Goal: Find specific page/section: Find specific page/section

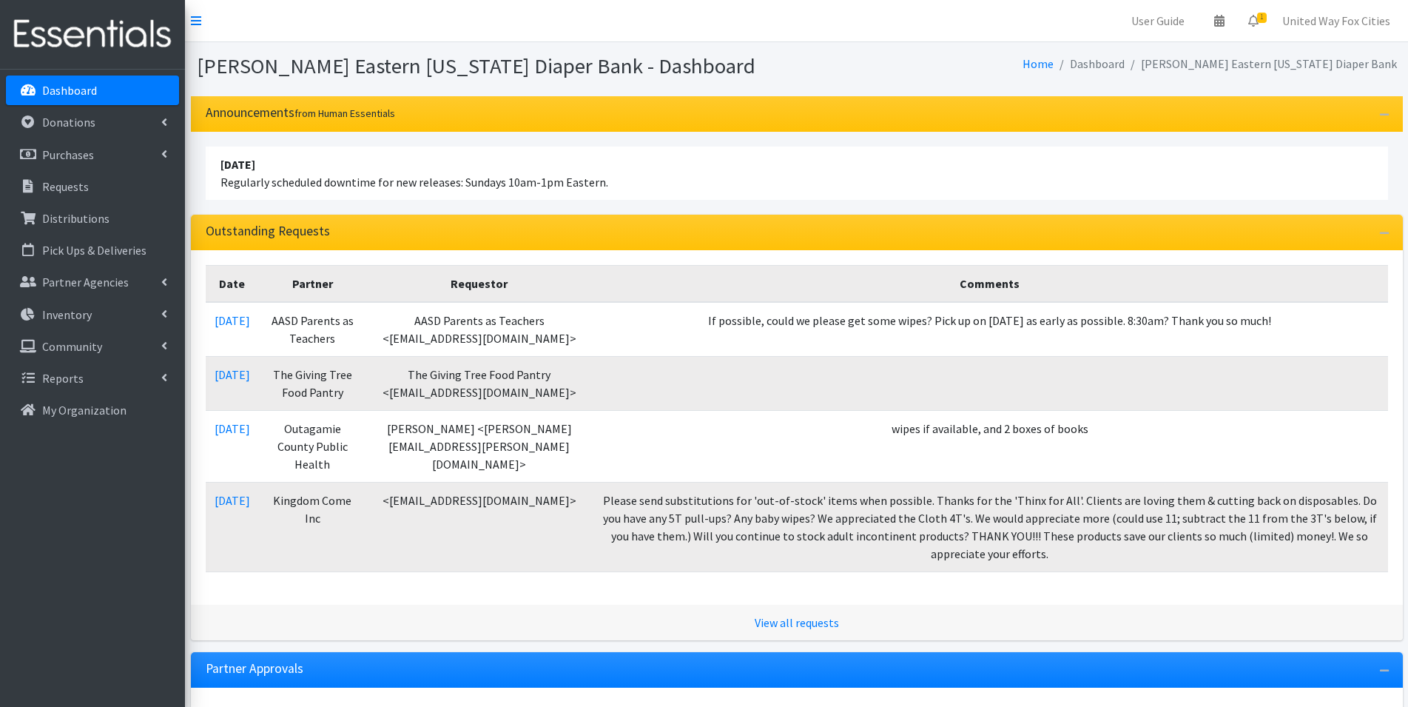
click at [74, 92] on p "Dashboard" at bounding box center [69, 90] width 55 height 15
click at [166, 311] on icon at bounding box center [164, 314] width 6 height 12
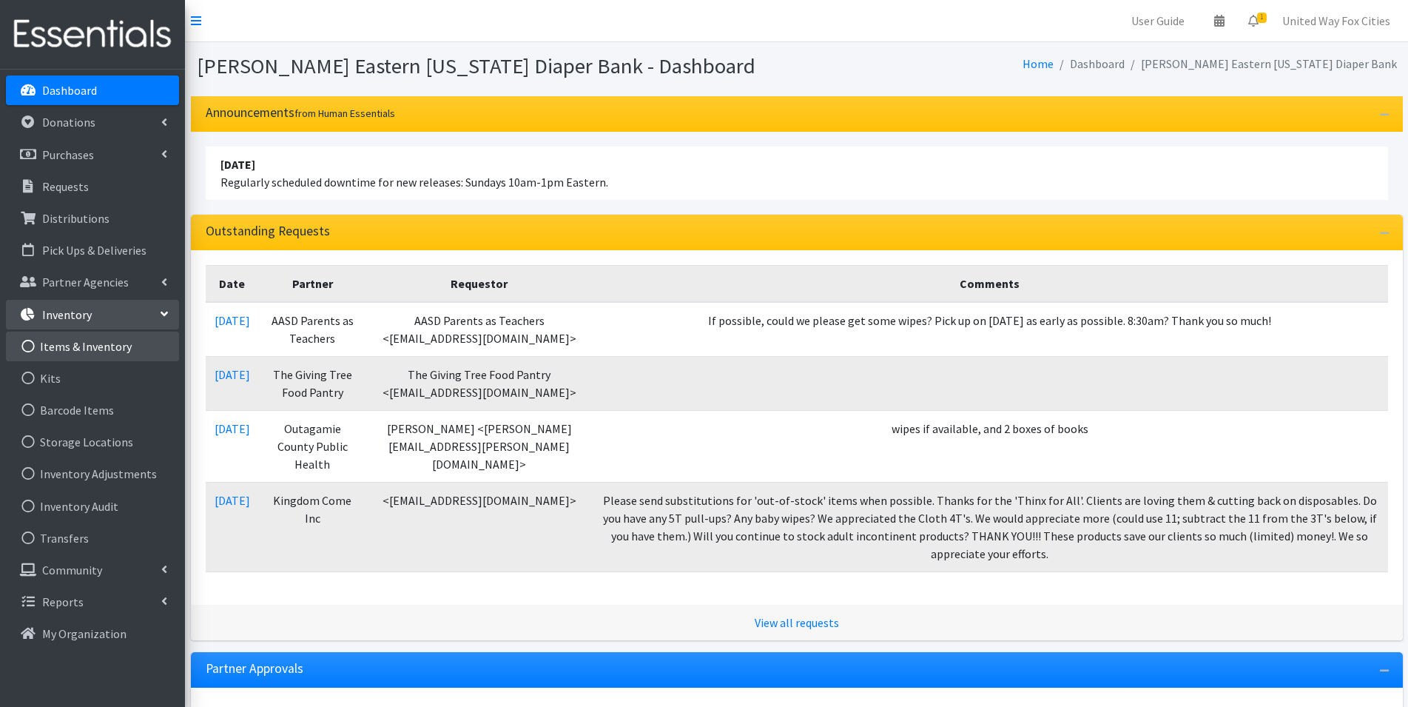
click at [106, 354] on link "Items & Inventory" at bounding box center [92, 346] width 173 height 30
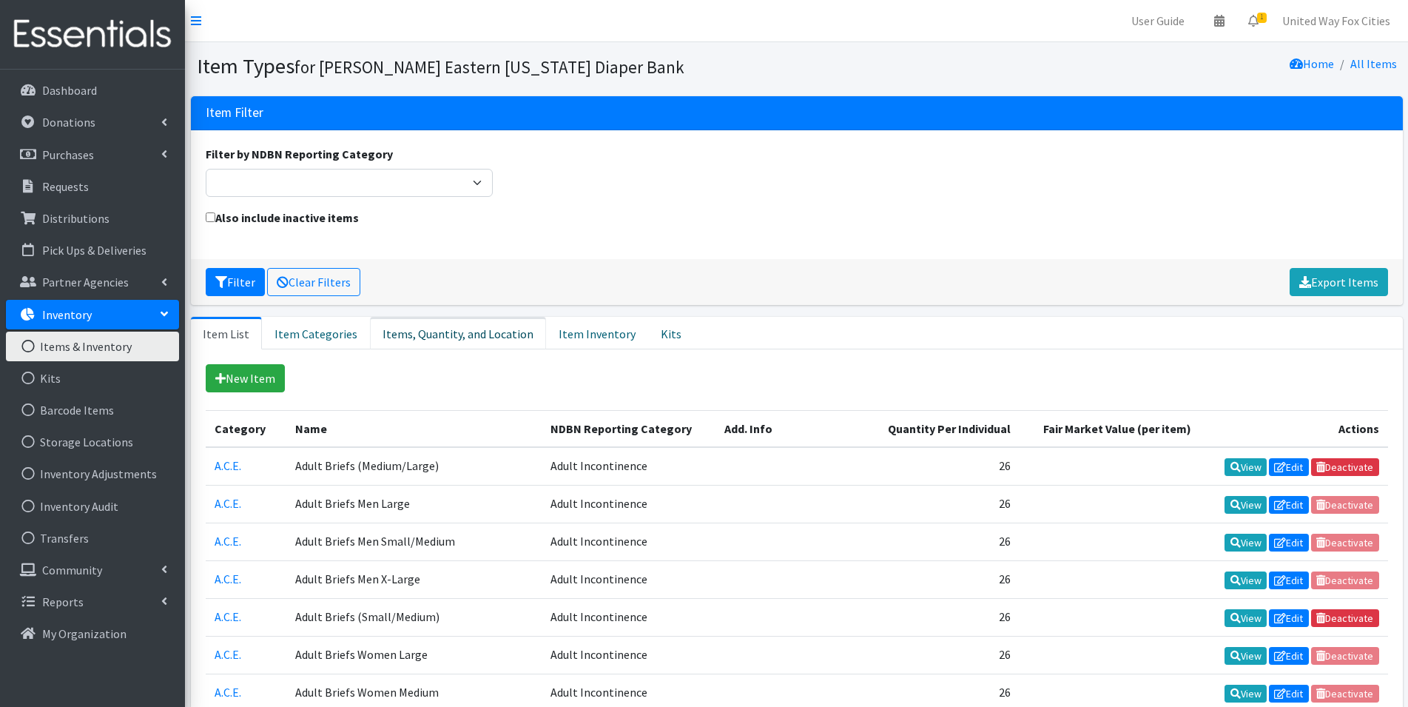
click at [435, 337] on link "Items, Quantity, and Location" at bounding box center [458, 333] width 176 height 33
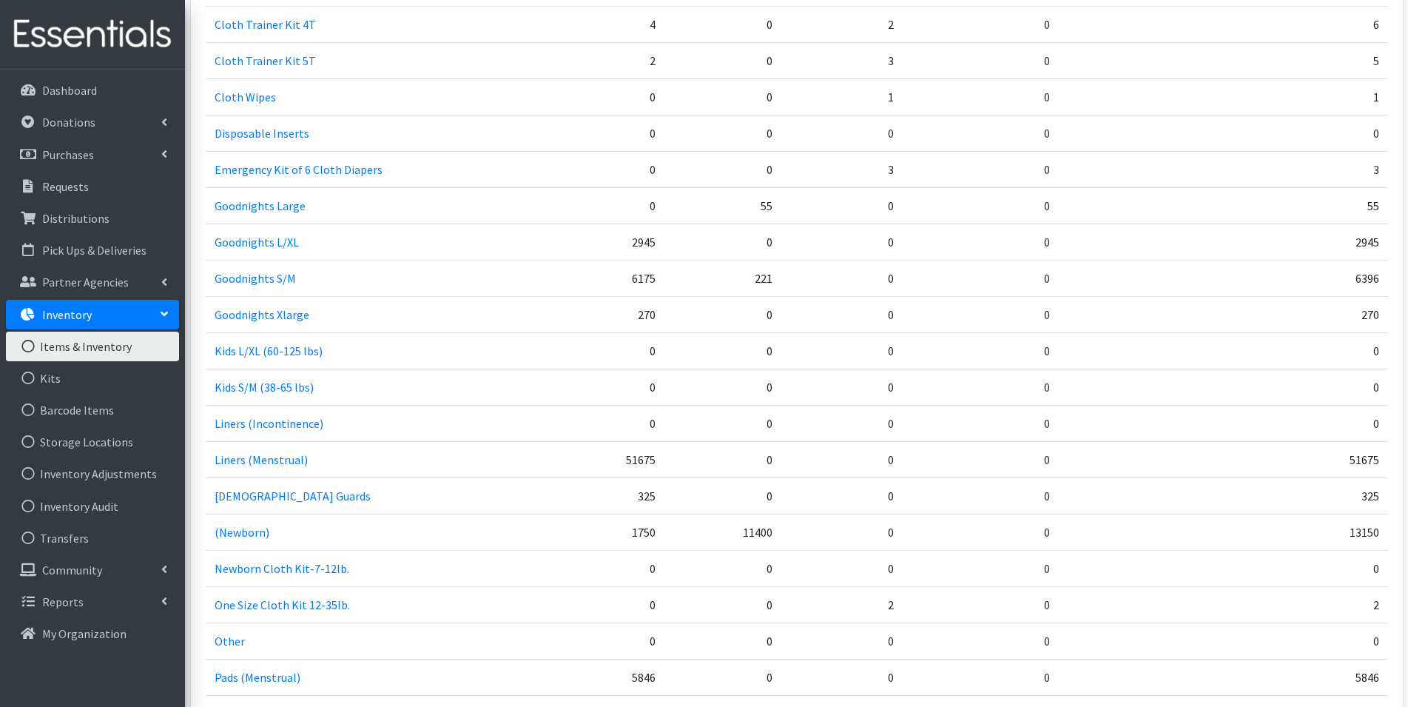
scroll to position [1258, 0]
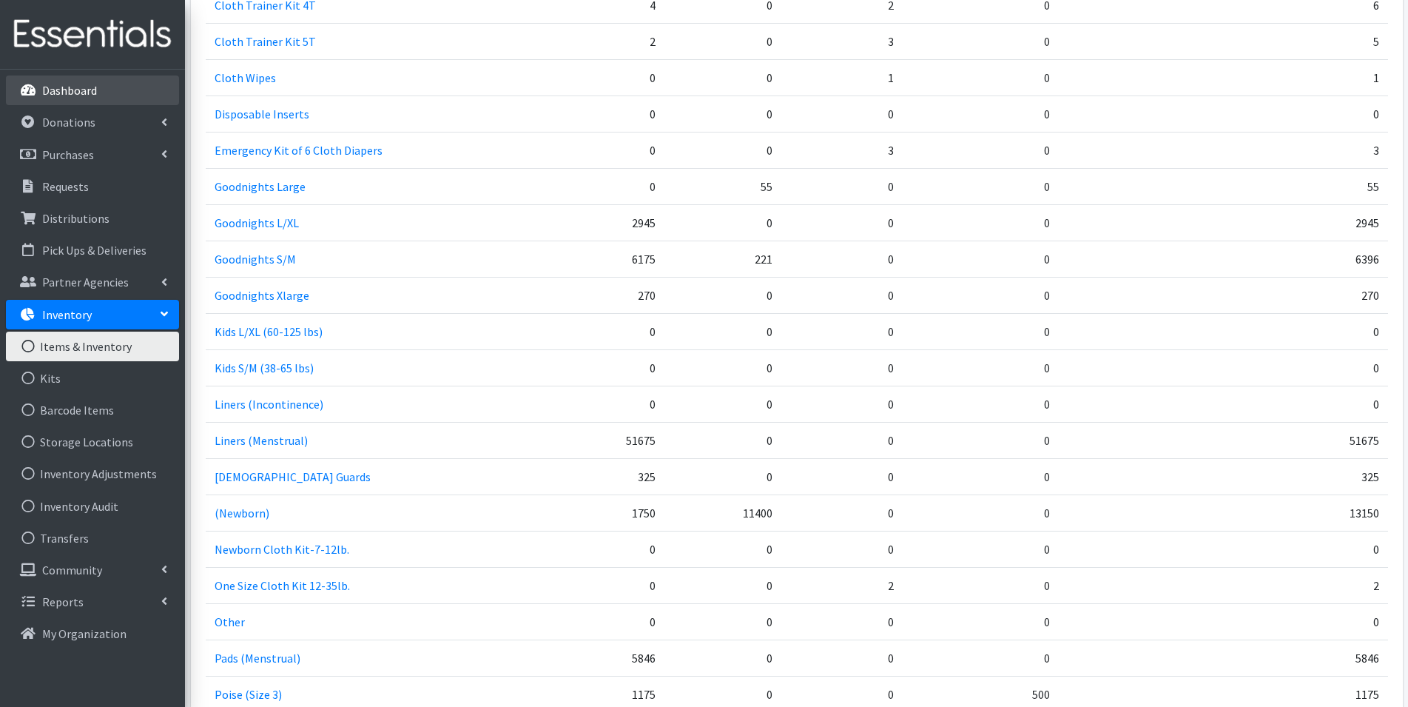
click at [70, 96] on p "Dashboard" at bounding box center [69, 90] width 55 height 15
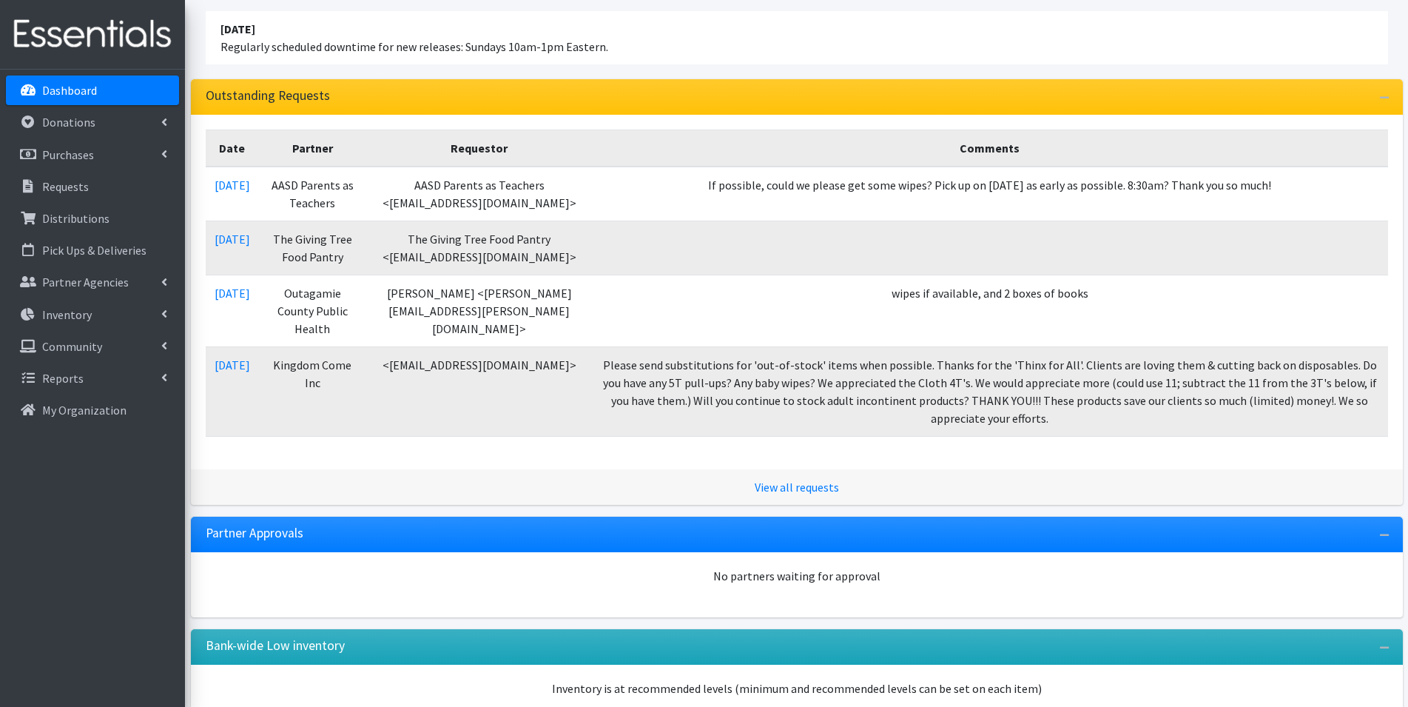
scroll to position [148, 0]
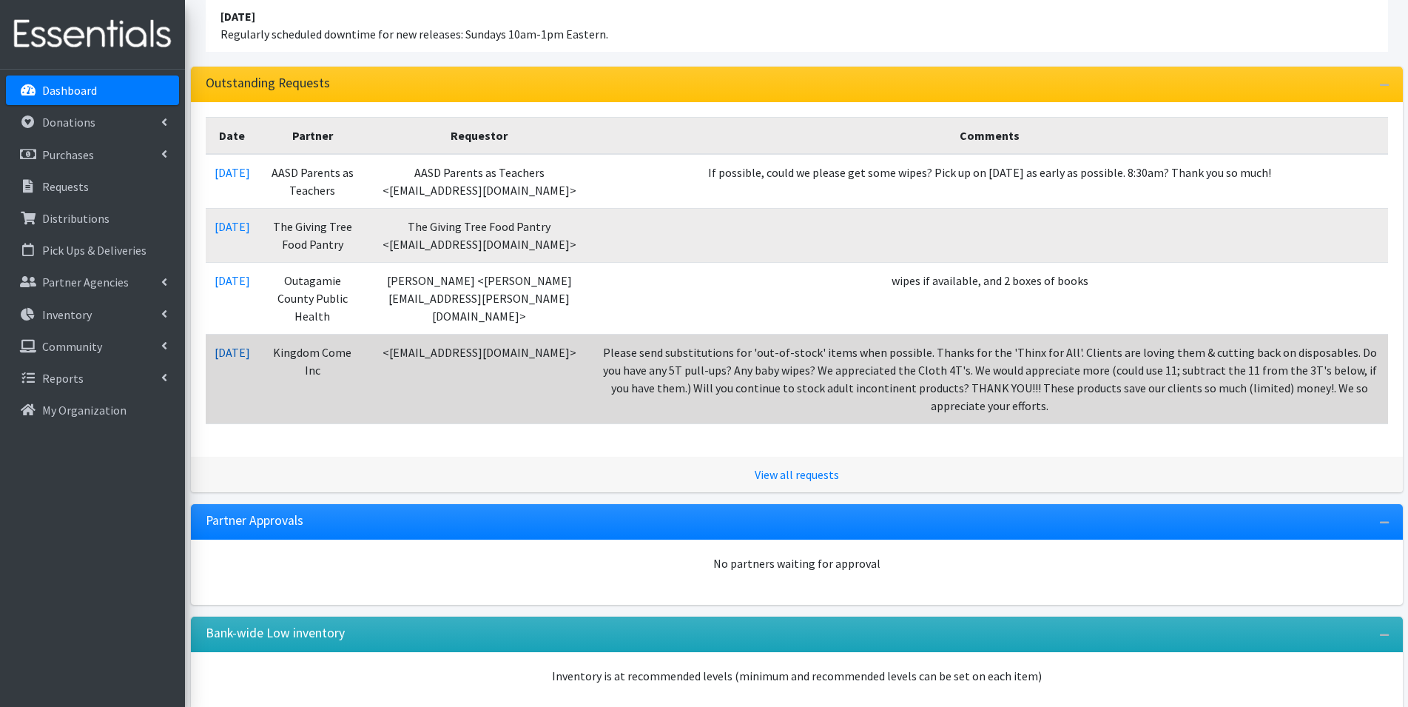
click at [249, 356] on link "10/01/2025" at bounding box center [233, 352] width 36 height 15
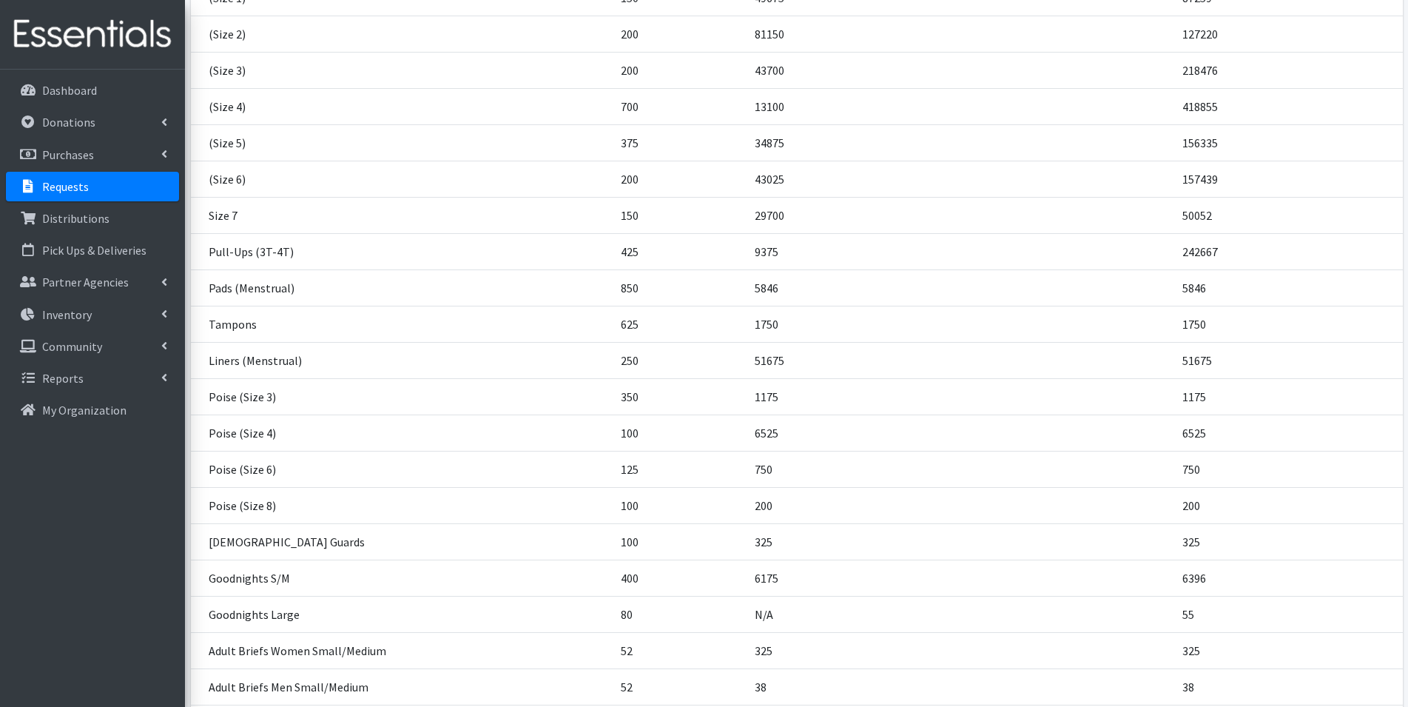
scroll to position [444, 0]
